Goal: Book appointment/travel/reservation

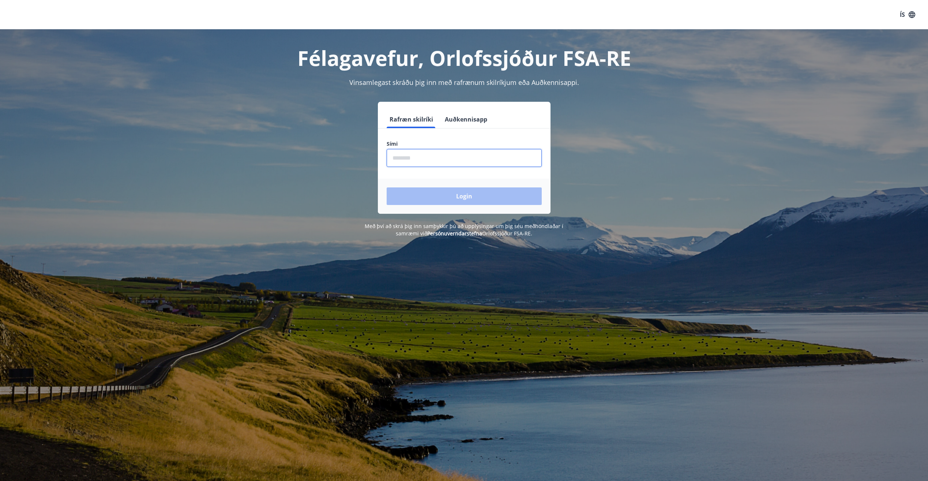
click at [485, 165] on input "phone" at bounding box center [464, 158] width 155 height 18
type input "********"
click at [387, 187] on button "Login" at bounding box center [464, 196] width 155 height 18
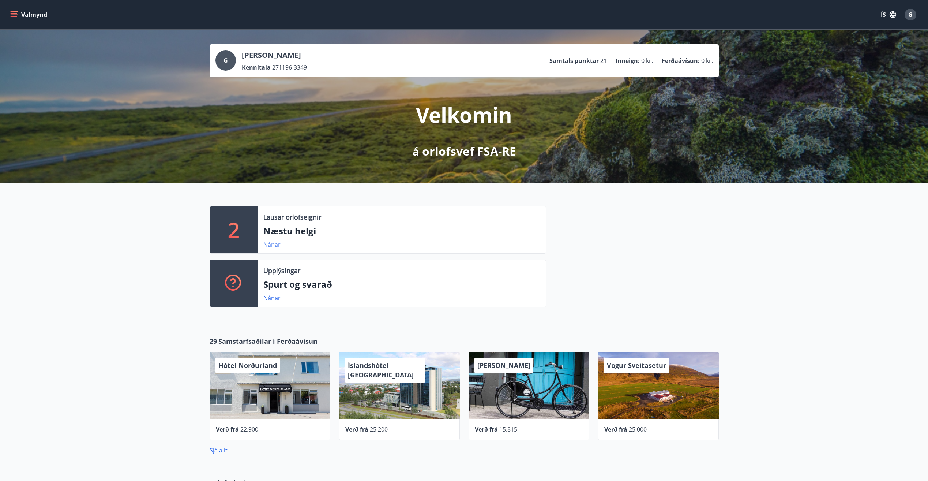
click at [270, 245] on link "Nánar" at bounding box center [271, 244] width 17 height 8
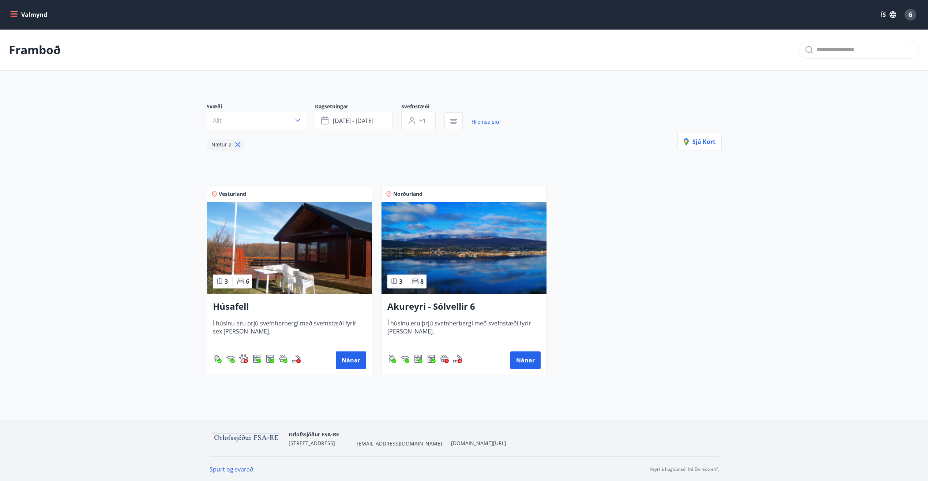
click at [18, 21] on button "Valmynd" at bounding box center [29, 14] width 41 height 13
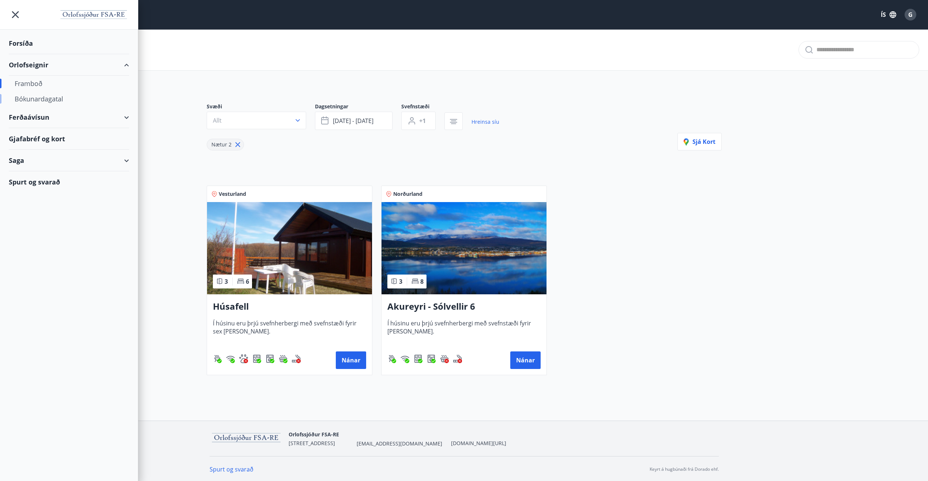
click at [35, 99] on div "Bókunardagatal" at bounding box center [69, 98] width 109 height 15
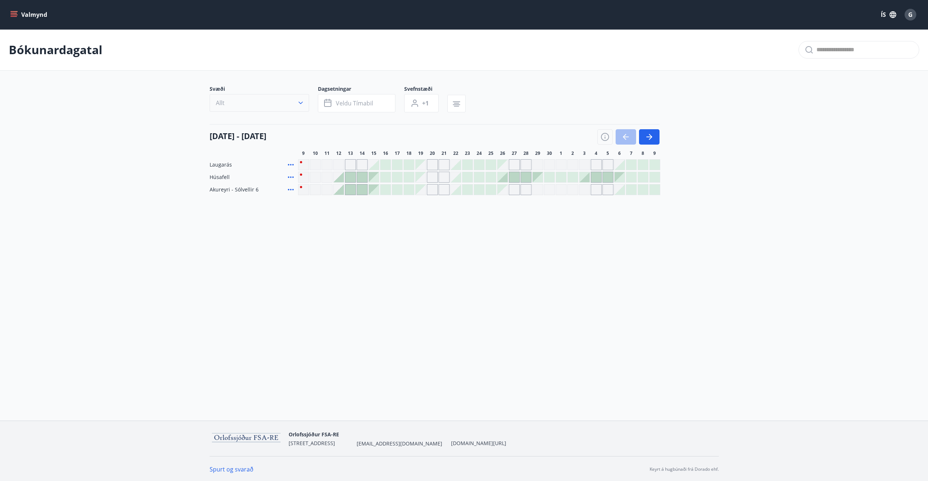
click at [287, 104] on button "Allt" at bounding box center [259, 103] width 99 height 18
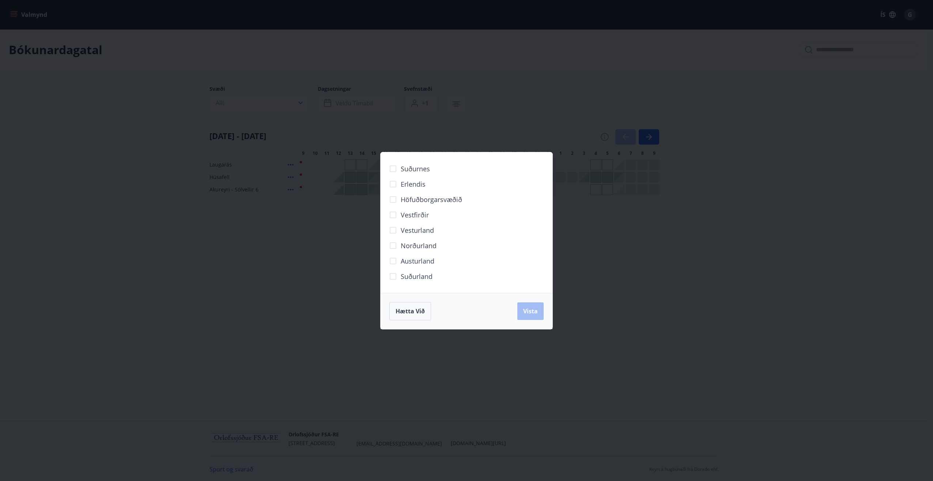
click at [276, 286] on div "Suðurnes Erlendis Höfuðborgarsvæðið [GEOGRAPHIC_DATA] [GEOGRAPHIC_DATA] [GEOGRA…" at bounding box center [466, 240] width 933 height 481
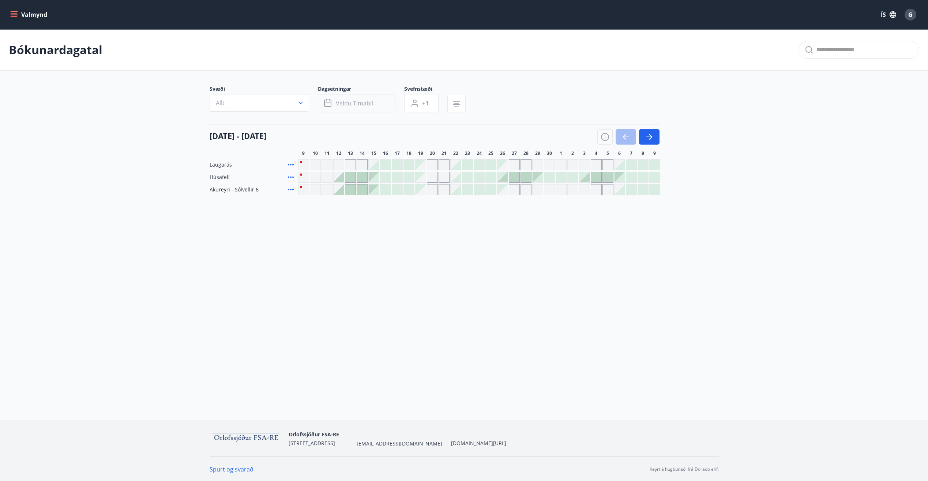
click at [378, 106] on button "Veldu tímabil" at bounding box center [357, 103] width 78 height 18
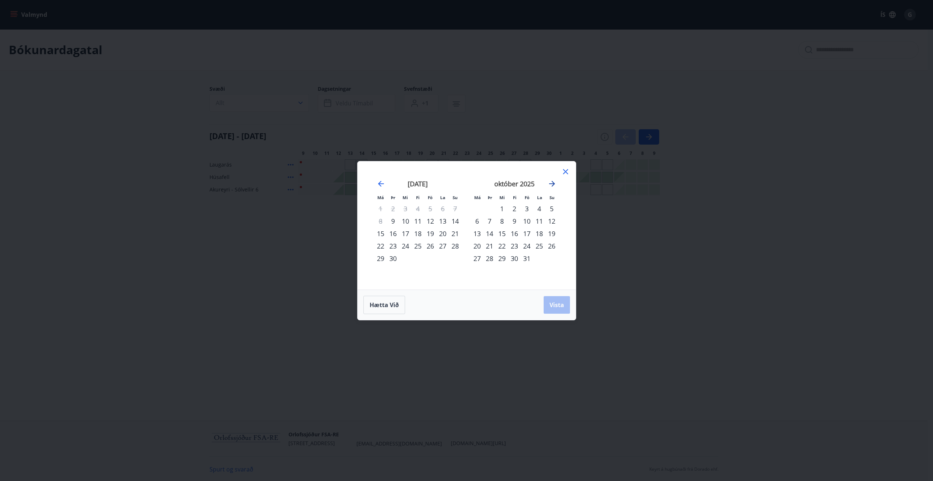
click at [552, 182] on icon "Move forward to switch to the next month." at bounding box center [552, 183] width 9 height 9
click at [504, 259] on div "26" at bounding box center [502, 258] width 12 height 12
click at [554, 257] on div "30" at bounding box center [552, 258] width 12 height 12
click at [571, 302] on div "Hætta við Vista" at bounding box center [467, 304] width 218 height 30
click at [562, 302] on span "Vista" at bounding box center [557, 305] width 15 height 8
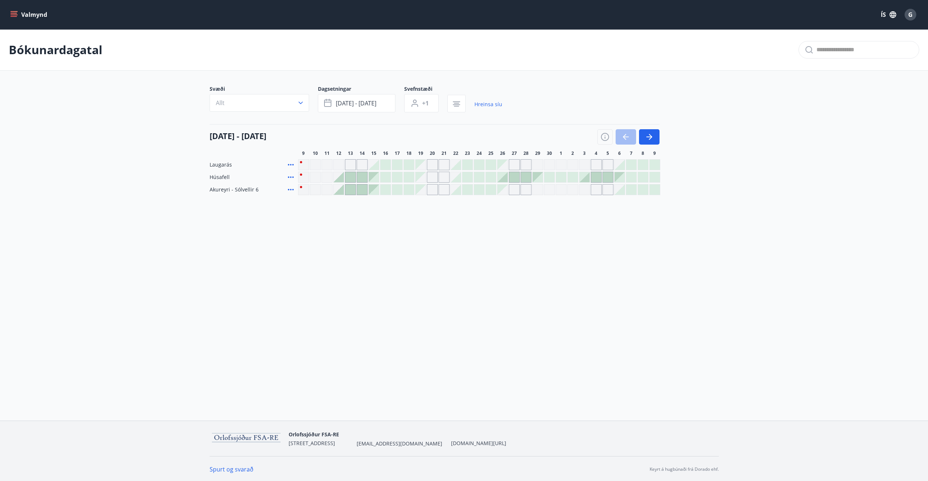
click at [413, 225] on div "Valmynd ÍS G Bókunardagatal Svæði Allt Dagsetningar [DATE] - [DATE] Svefnstæði …" at bounding box center [464, 210] width 928 height 420
click at [330, 164] on div "Gráir dagar eru ekki bókanlegir" at bounding box center [326, 164] width 11 height 11
click at [399, 163] on div at bounding box center [397, 164] width 10 height 10
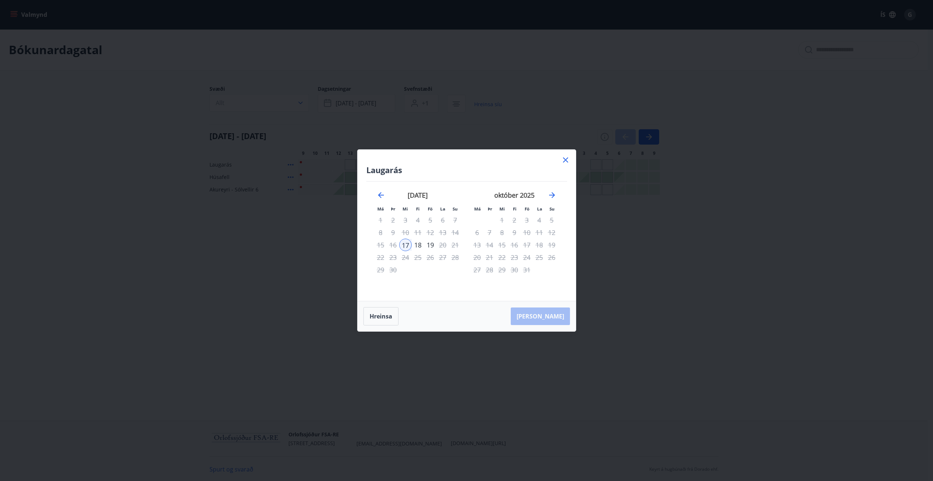
click at [563, 161] on icon at bounding box center [565, 159] width 9 height 9
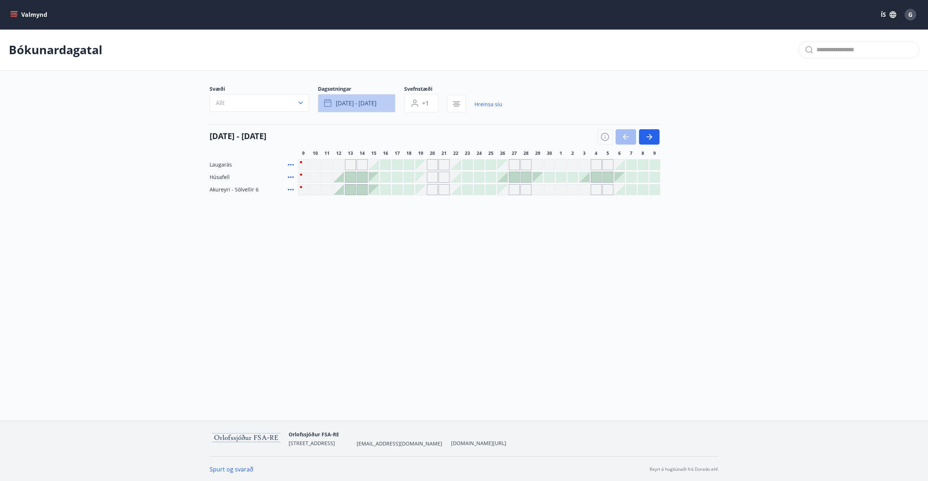
click at [349, 106] on span "[DATE] - [DATE]" at bounding box center [356, 103] width 41 height 8
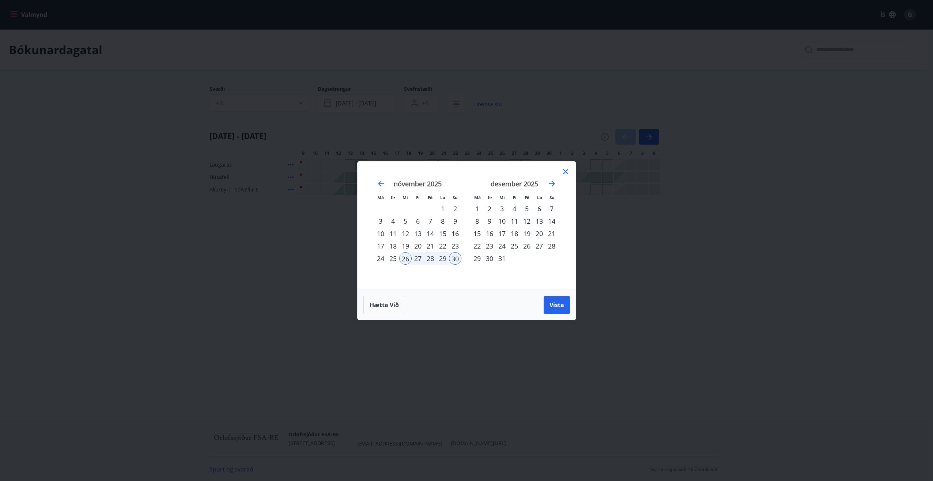
click at [477, 208] on div "1" at bounding box center [477, 208] width 12 height 12
click at [558, 305] on span "Vista" at bounding box center [557, 305] width 15 height 8
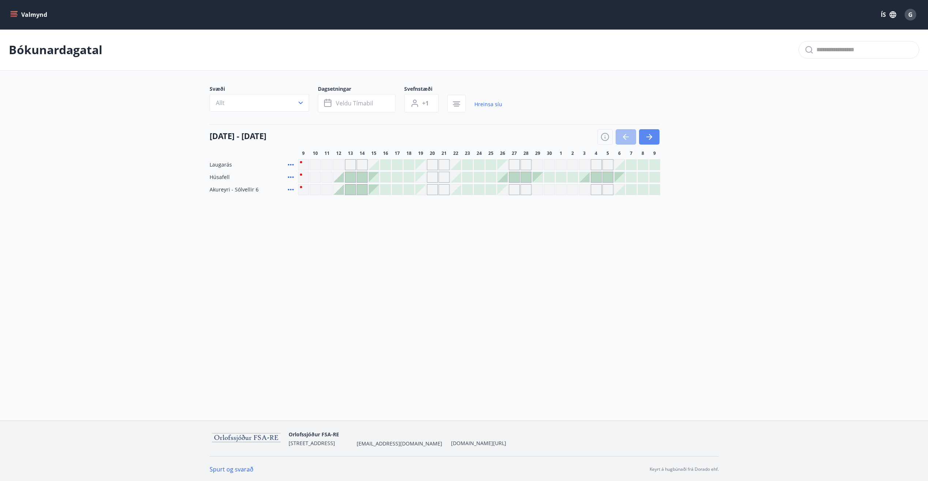
click at [649, 131] on button "button" at bounding box center [649, 136] width 20 height 15
